Goal: Transaction & Acquisition: Purchase product/service

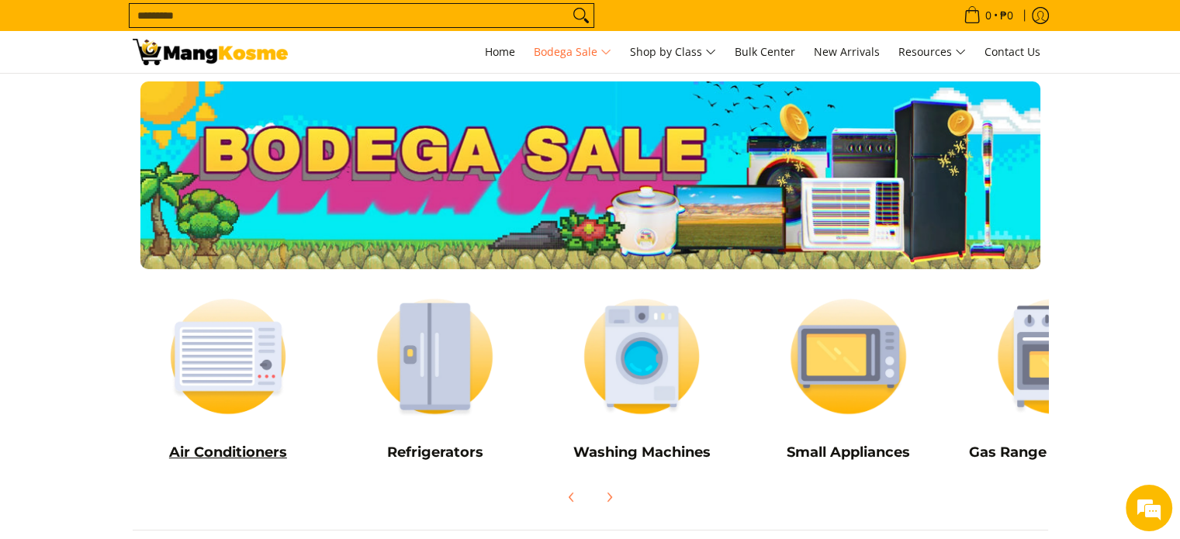
click at [229, 372] on img at bounding box center [229, 357] width 192 height 144
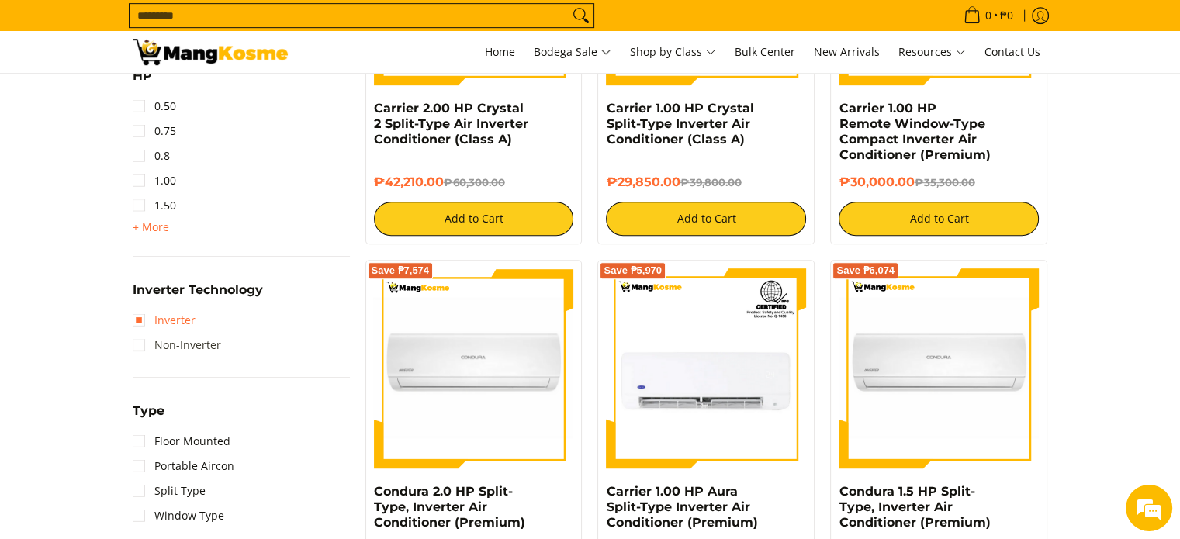
scroll to position [854, 0]
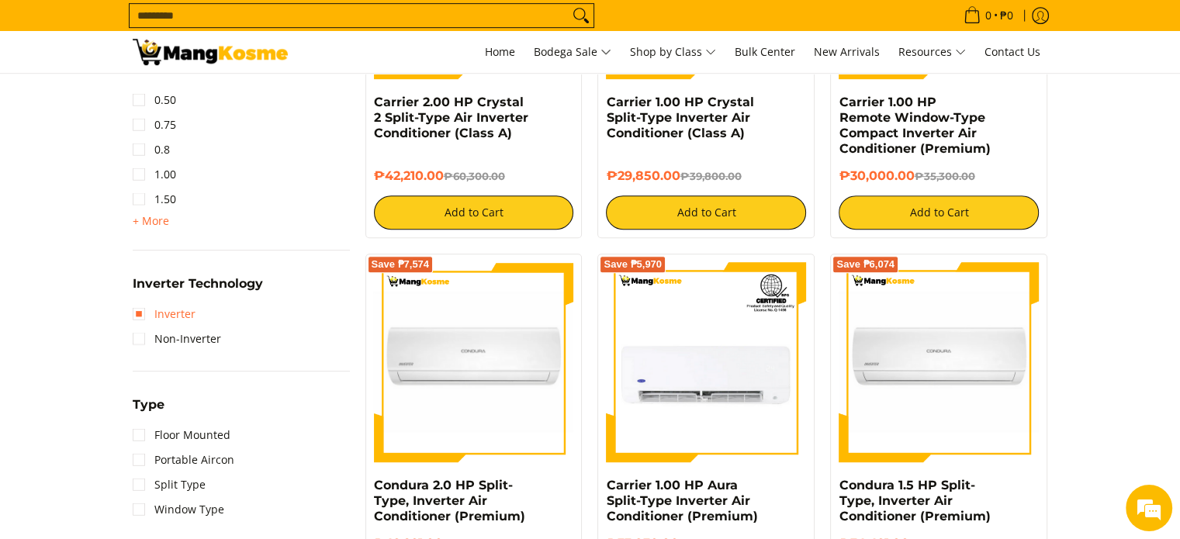
click at [143, 315] on link "Inverter" at bounding box center [164, 314] width 63 height 25
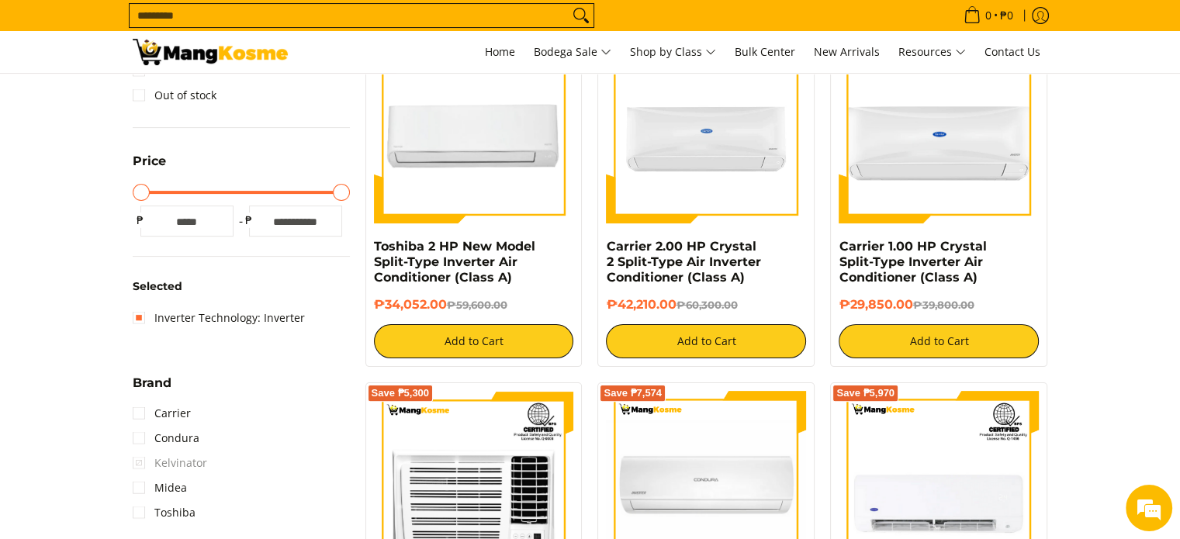
scroll to position [373, 0]
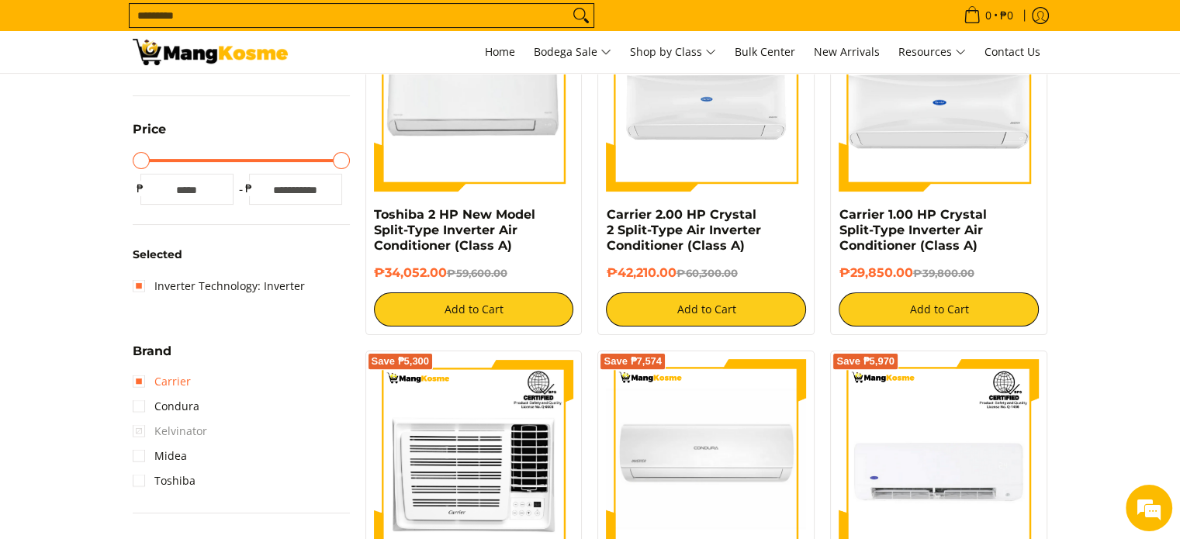
click at [140, 380] on link "Carrier" at bounding box center [162, 381] width 58 height 25
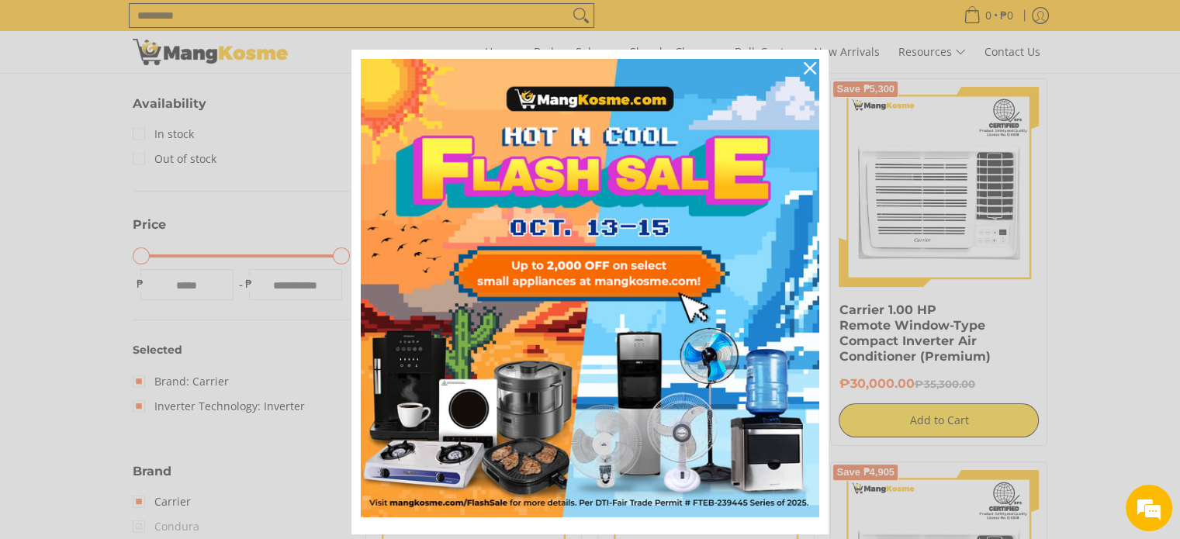
scroll to position [218, 0]
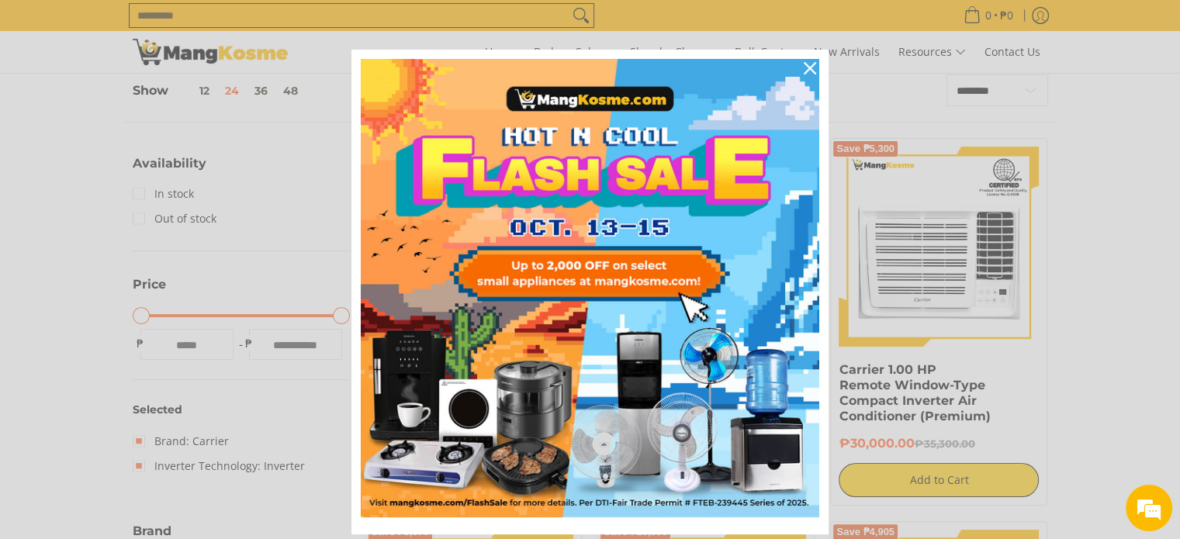
click at [119, 344] on div "Marketing offer form" at bounding box center [590, 269] width 1180 height 539
click at [805, 71] on icon "close icon" at bounding box center [810, 68] width 12 height 12
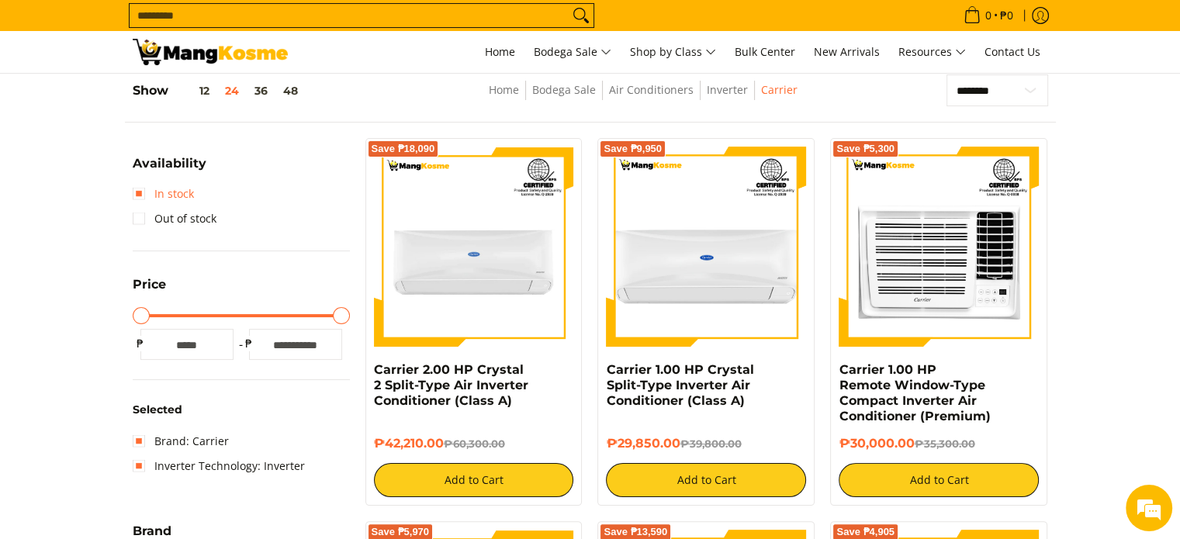
click at [144, 192] on link "In stock" at bounding box center [163, 194] width 61 height 25
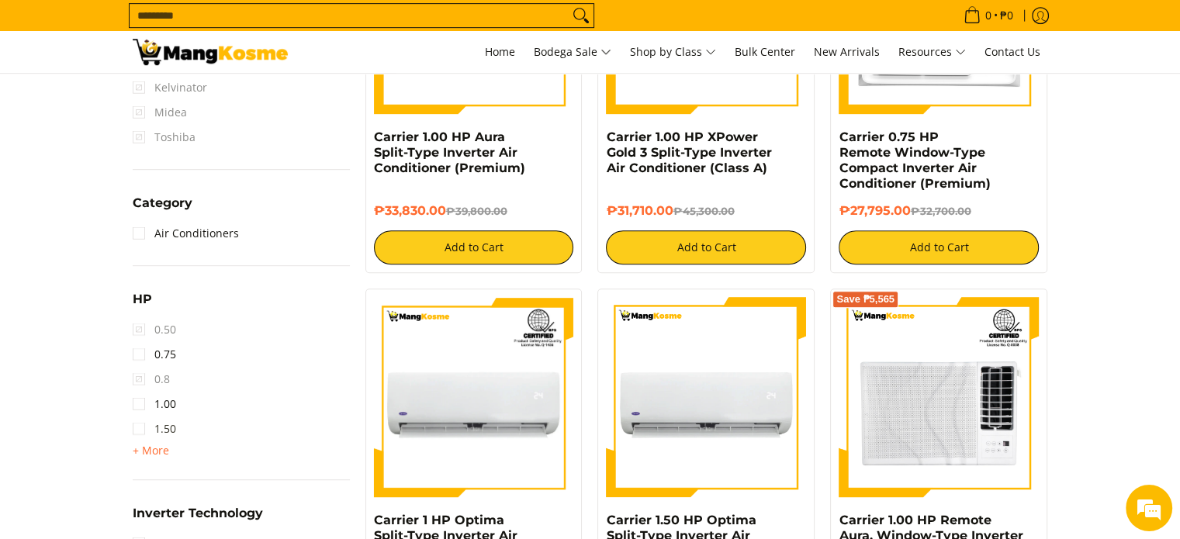
scroll to position [839, 0]
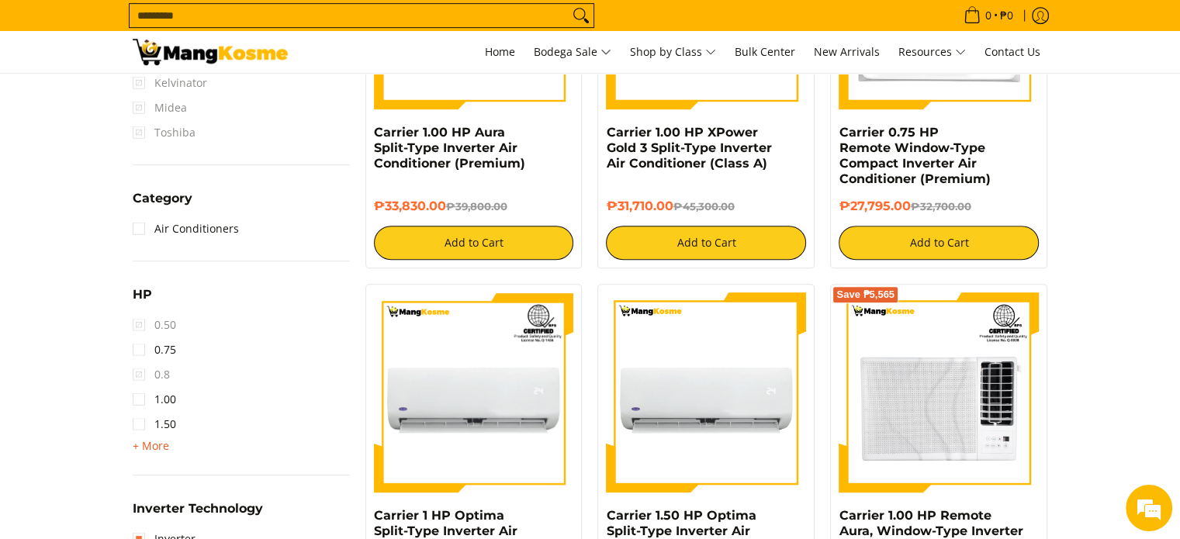
click at [155, 449] on span "+ More" at bounding box center [151, 446] width 36 height 12
click at [143, 451] on link "2.00" at bounding box center [154, 449] width 43 height 25
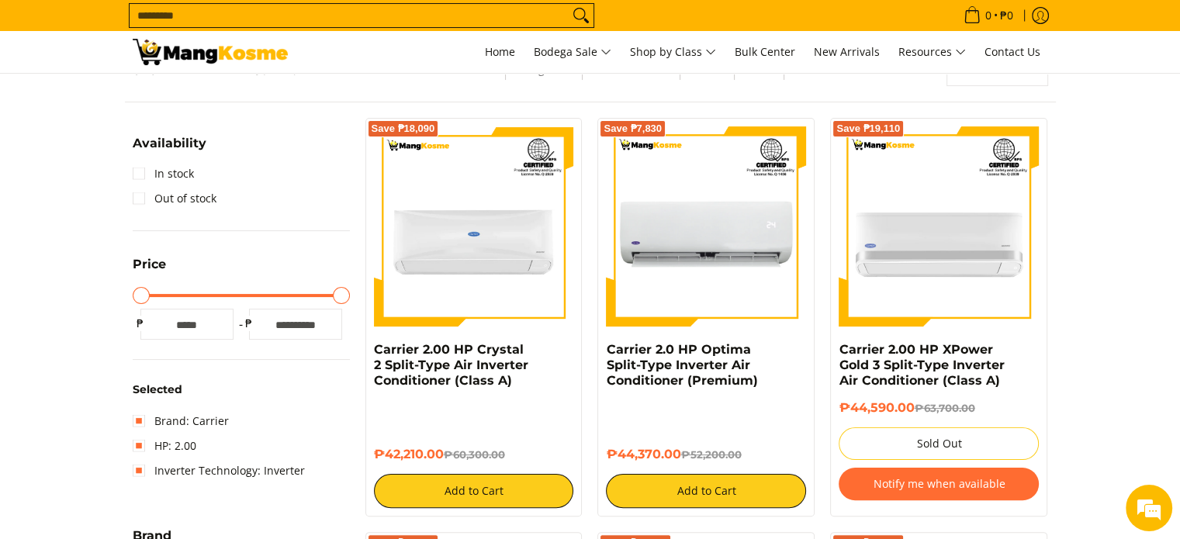
scroll to position [218, 0]
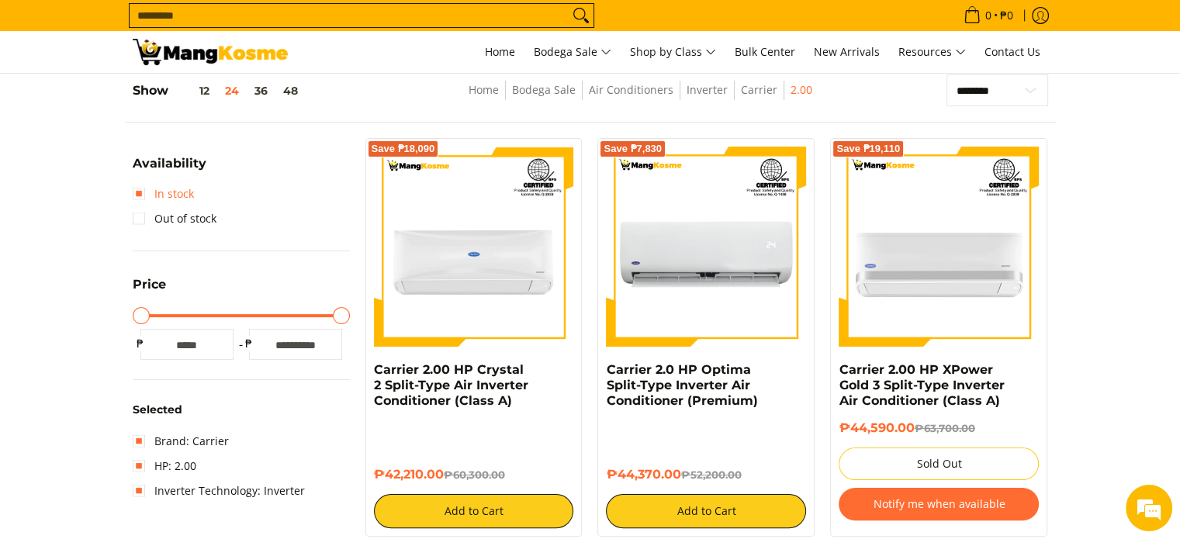
click at [153, 192] on link "In stock" at bounding box center [163, 194] width 61 height 25
